Goal: Browse casually

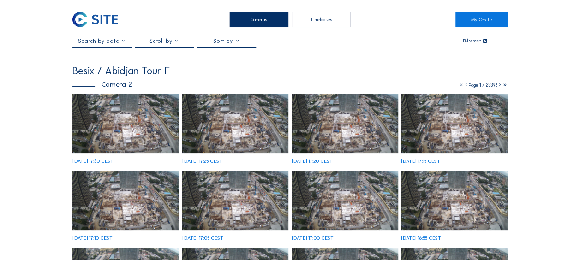
click at [115, 130] on img at bounding box center [125, 124] width 107 height 60
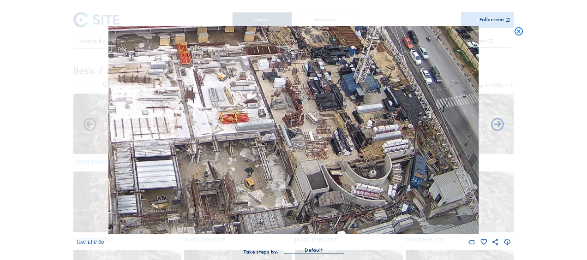
drag, startPoint x: 331, startPoint y: 131, endPoint x: 294, endPoint y: 70, distance: 70.9
click at [294, 70] on img at bounding box center [293, 130] width 370 height 208
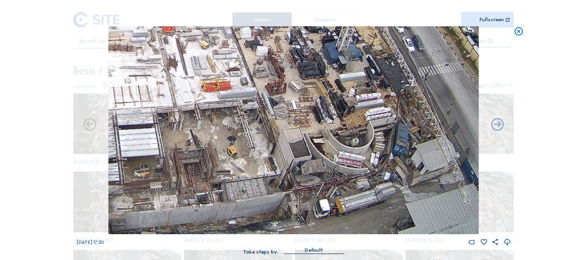
drag, startPoint x: 311, startPoint y: 149, endPoint x: 286, endPoint y: 97, distance: 58.2
click at [286, 97] on img at bounding box center [293, 130] width 370 height 208
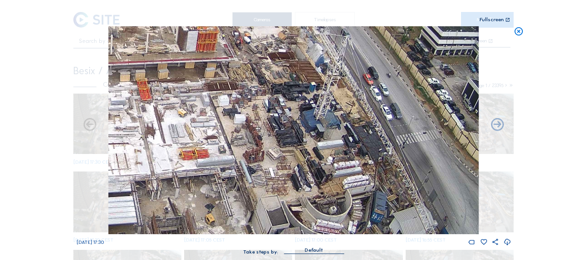
drag, startPoint x: 276, startPoint y: 93, endPoint x: 276, endPoint y: 199, distance: 106.5
click at [276, 199] on img at bounding box center [293, 130] width 370 height 208
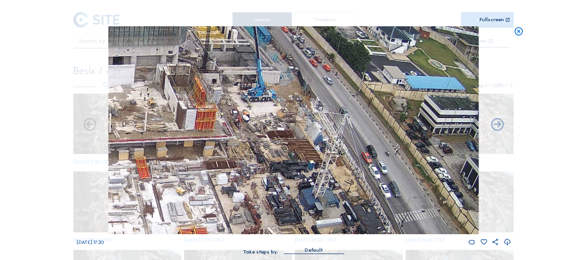
drag, startPoint x: 294, startPoint y: 97, endPoint x: 295, endPoint y: 143, distance: 45.7
click at [295, 143] on img at bounding box center [293, 130] width 370 height 208
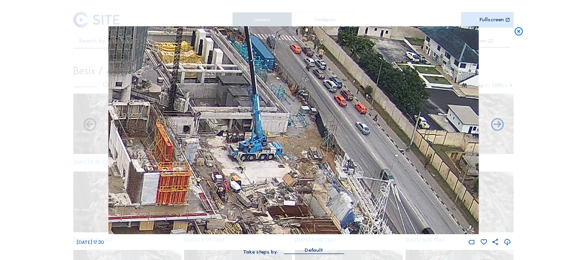
drag, startPoint x: 235, startPoint y: 96, endPoint x: 265, endPoint y: 149, distance: 61.3
click at [266, 149] on img at bounding box center [293, 130] width 370 height 208
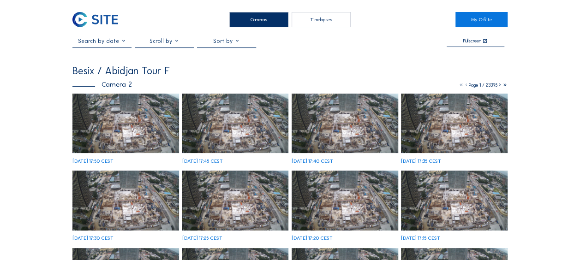
click at [130, 134] on img at bounding box center [125, 124] width 107 height 60
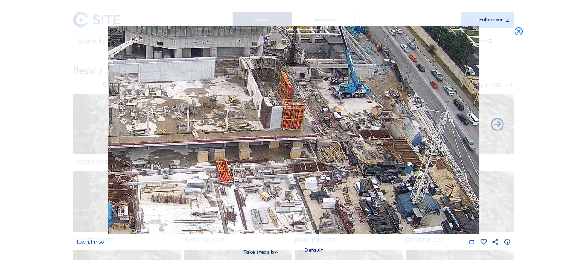
drag, startPoint x: 315, startPoint y: 143, endPoint x: 299, endPoint y: 114, distance: 32.8
click at [299, 114] on img at bounding box center [293, 130] width 370 height 208
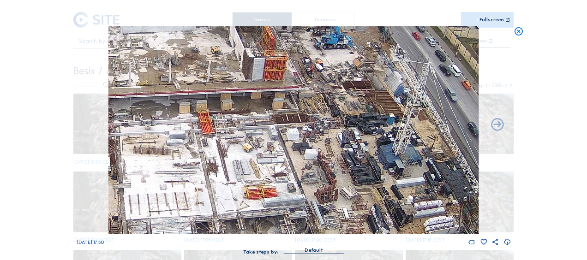
drag, startPoint x: 305, startPoint y: 148, endPoint x: 296, endPoint y: 136, distance: 15.1
click at [284, 93] on img at bounding box center [293, 130] width 370 height 208
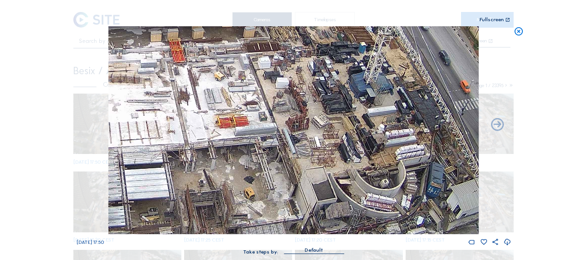
drag, startPoint x: 302, startPoint y: 156, endPoint x: 273, endPoint y: 96, distance: 66.8
click at [267, 75] on img at bounding box center [293, 130] width 370 height 208
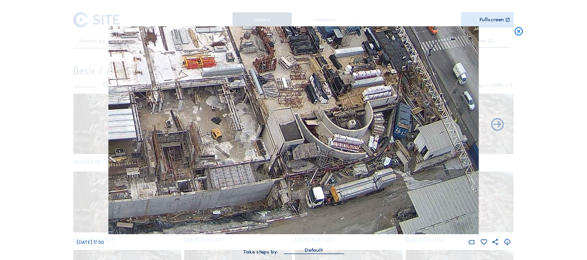
drag, startPoint x: 299, startPoint y: 167, endPoint x: 275, endPoint y: 105, distance: 66.3
click at [275, 105] on img at bounding box center [293, 130] width 370 height 208
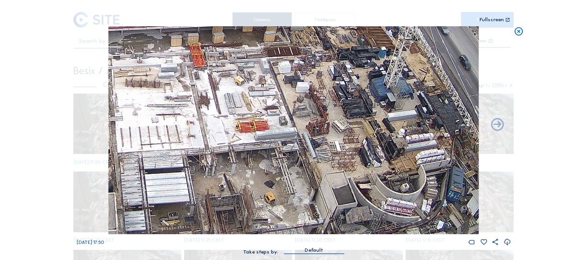
drag, startPoint x: 276, startPoint y: 66, endPoint x: 290, endPoint y: 102, distance: 38.4
click at [332, 130] on img at bounding box center [293, 130] width 370 height 208
drag, startPoint x: 272, startPoint y: 92, endPoint x: 371, endPoint y: 119, distance: 102.8
click at [371, 119] on img at bounding box center [293, 130] width 370 height 208
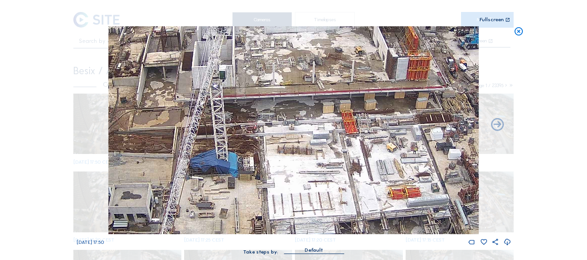
drag, startPoint x: 250, startPoint y: 82, endPoint x: 302, endPoint y: 122, distance: 65.8
click at [302, 122] on img at bounding box center [293, 130] width 370 height 208
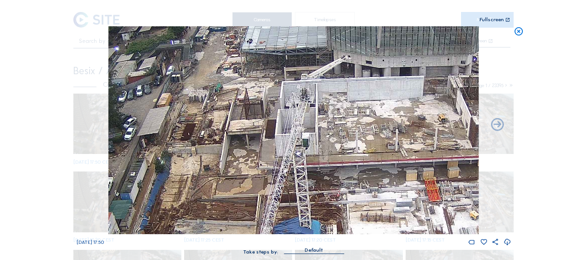
drag, startPoint x: 167, startPoint y: 87, endPoint x: 247, endPoint y: 152, distance: 103.3
click at [247, 152] on img at bounding box center [293, 130] width 370 height 208
